Goal: Information Seeking & Learning: Learn about a topic

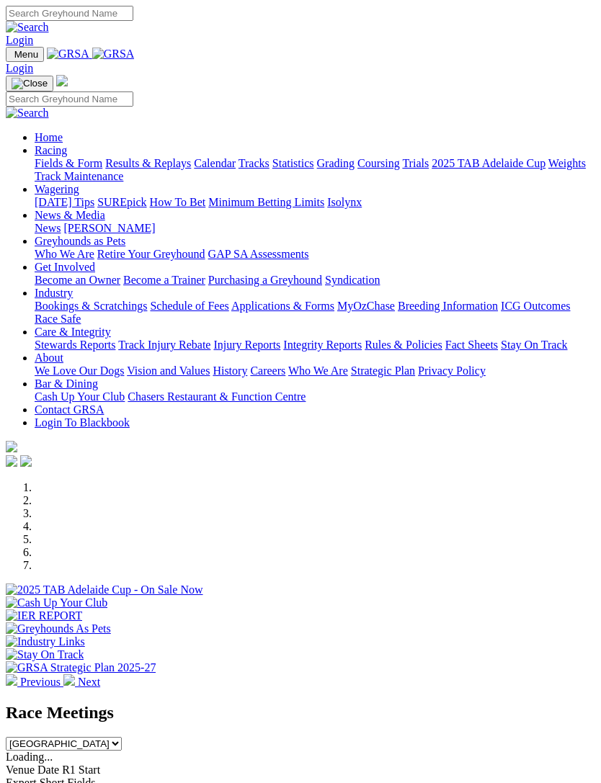
click at [12, 58] on img "Toggle navigation" at bounding box center [12, 58] width 0 height 0
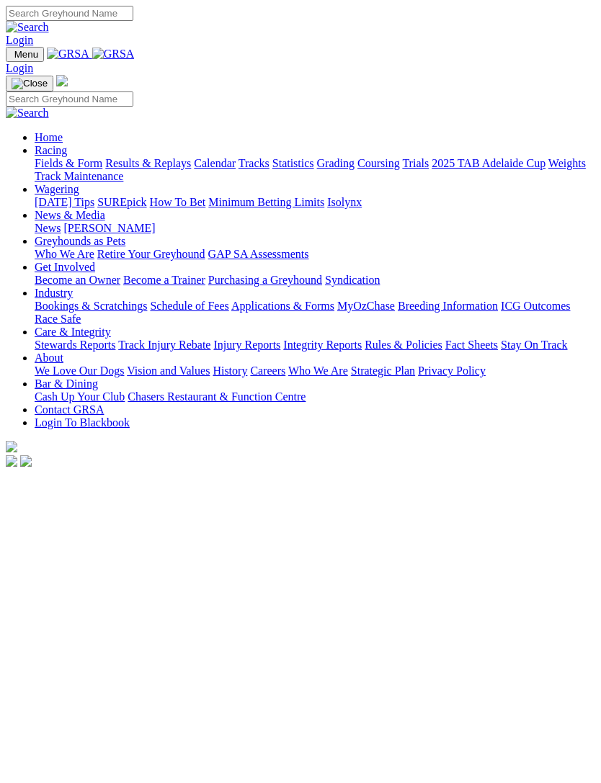
click at [32, 75] on div "Home Racing Fields & Form Results & Replays Calendar Tracks Statistics Grading …" at bounding box center [300, 272] width 589 height 395
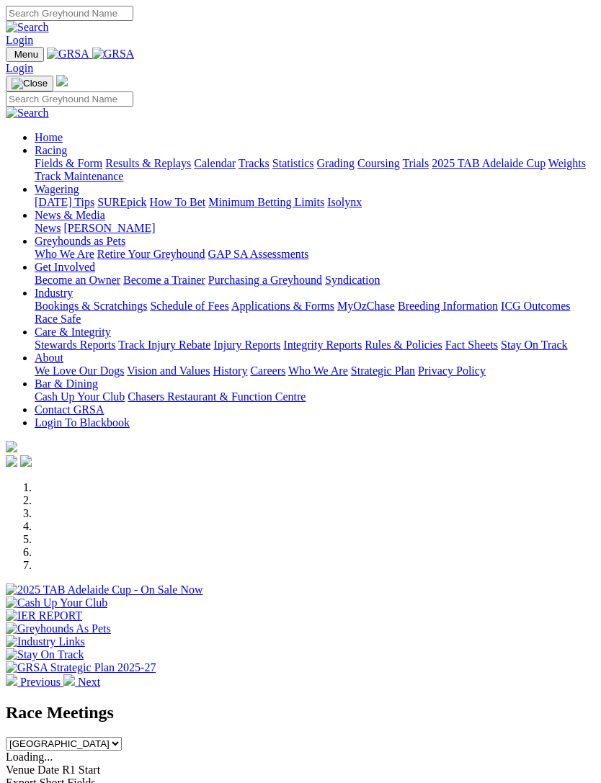
click at [67, 156] on link "Racing" at bounding box center [51, 150] width 32 height 12
click at [194, 169] on link "Calendar" at bounding box center [215, 163] width 42 height 12
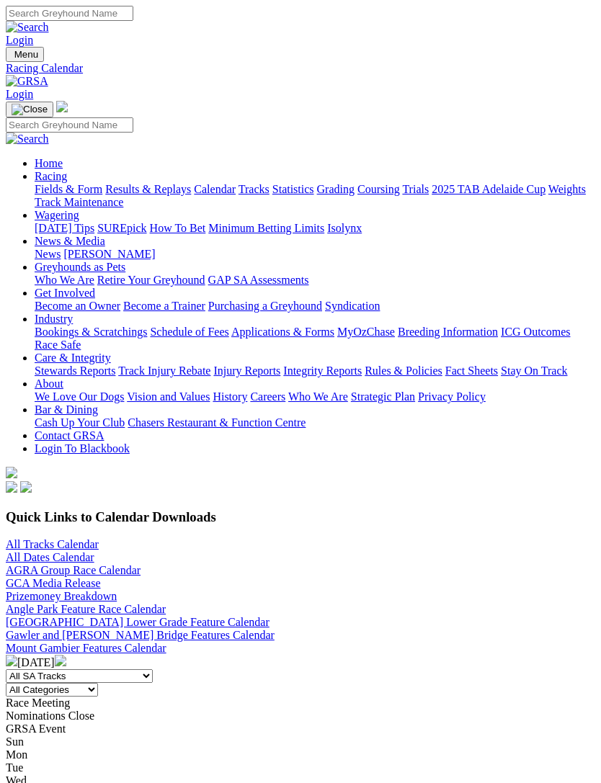
click at [24, 538] on link "All Tracks Calendar" at bounding box center [52, 544] width 93 height 12
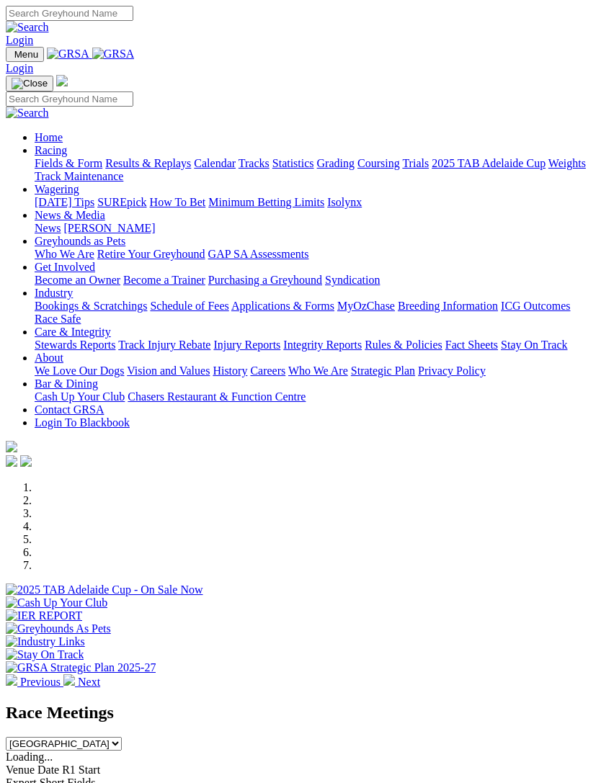
click at [12, 58] on img "Toggle navigation" at bounding box center [12, 58] width 0 height 0
click at [67, 155] on link "Racing" at bounding box center [51, 150] width 32 height 12
click at [73, 299] on link "Industry" at bounding box center [54, 293] width 38 height 12
click at [147, 300] on link "Bookings & Scratchings" at bounding box center [91, 306] width 112 height 12
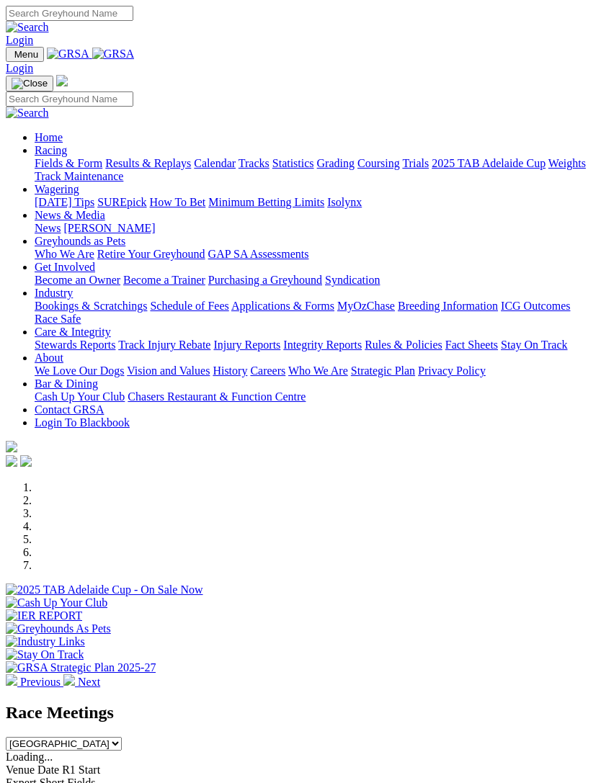
click at [12, 58] on img "Toggle navigation" at bounding box center [12, 58] width 0 height 0
click at [67, 156] on link "Racing" at bounding box center [51, 150] width 32 height 12
click at [194, 169] on link "Calendar" at bounding box center [215, 163] width 42 height 12
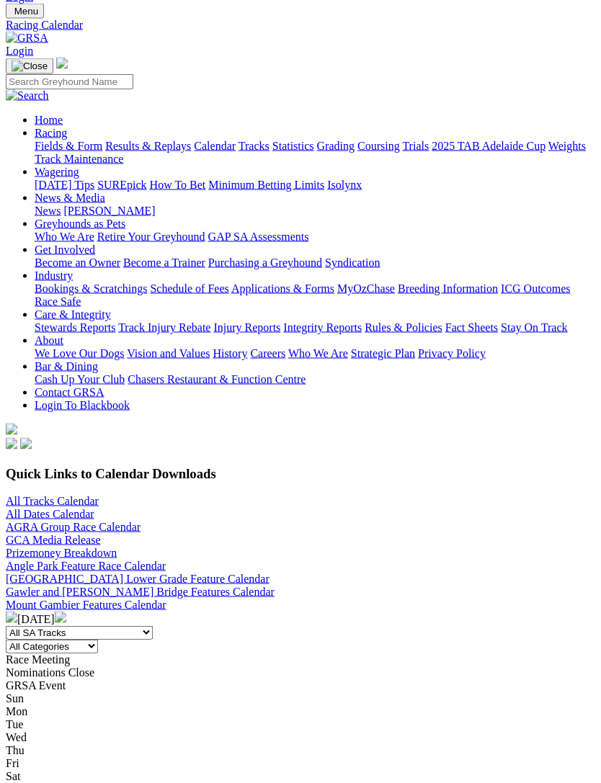
scroll to position [30, 0]
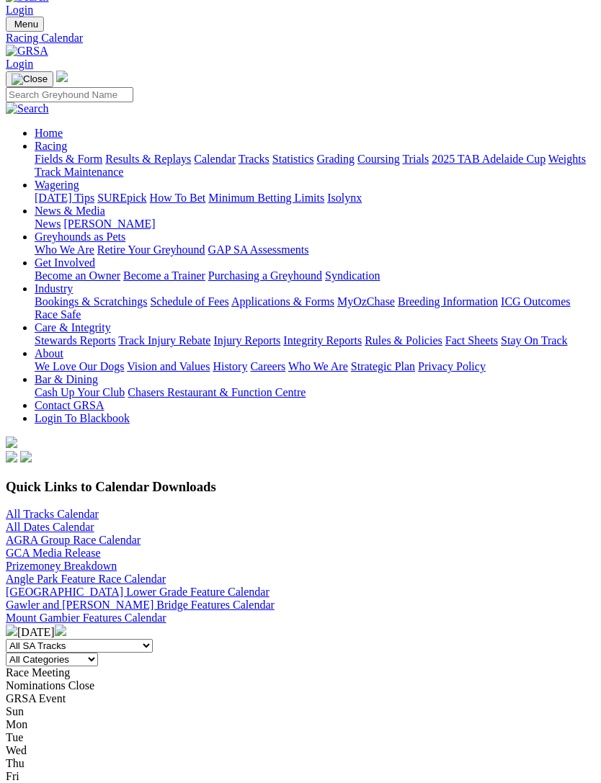
click at [19, 508] on link "All Tracks Calendar" at bounding box center [52, 514] width 93 height 12
